Goal: Check status: Check status

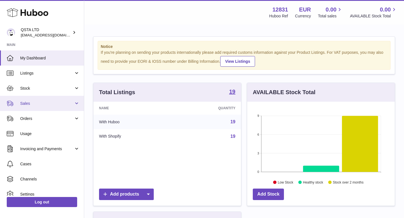
scroll to position [87, 147]
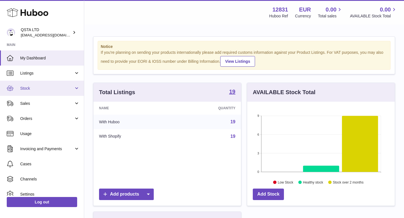
click at [54, 89] on span "Stock" at bounding box center [47, 88] width 54 height 5
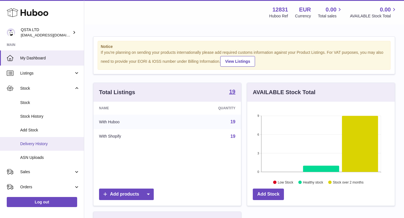
click at [44, 140] on link "Delivery History" at bounding box center [42, 144] width 84 height 14
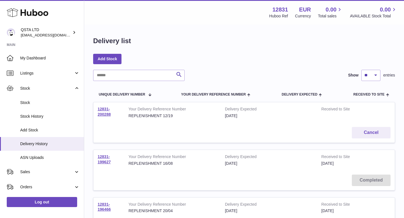
scroll to position [6, 0]
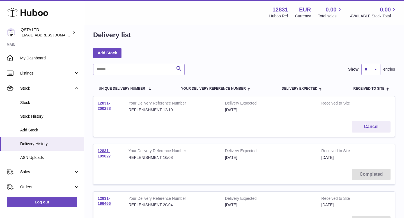
click at [103, 108] on link "12831-200288" at bounding box center [104, 106] width 13 height 10
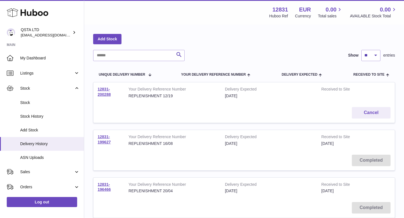
scroll to position [18, 0]
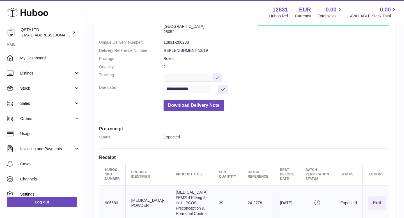
scroll to position [26, 0]
